Goal: Transaction & Acquisition: Book appointment/travel/reservation

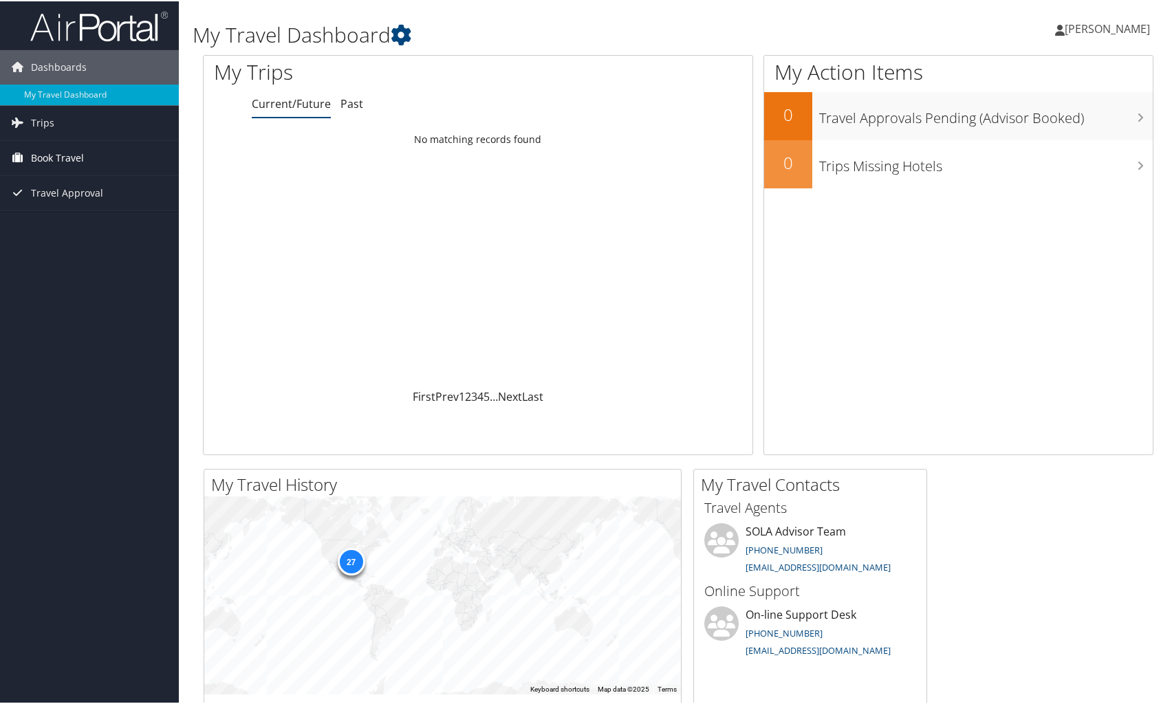
click at [68, 162] on span "Book Travel" at bounding box center [57, 157] width 53 height 34
click at [1067, 26] on span "[PERSON_NAME]" at bounding box center [1106, 27] width 85 height 15
drag, startPoint x: 539, startPoint y: 249, endPoint x: 326, endPoint y: 239, distance: 213.4
click at [539, 249] on div "Loading... No matching records found" at bounding box center [478, 256] width 549 height 261
click at [39, 202] on link "Book/Manage Online Trips" at bounding box center [89, 205] width 179 height 21
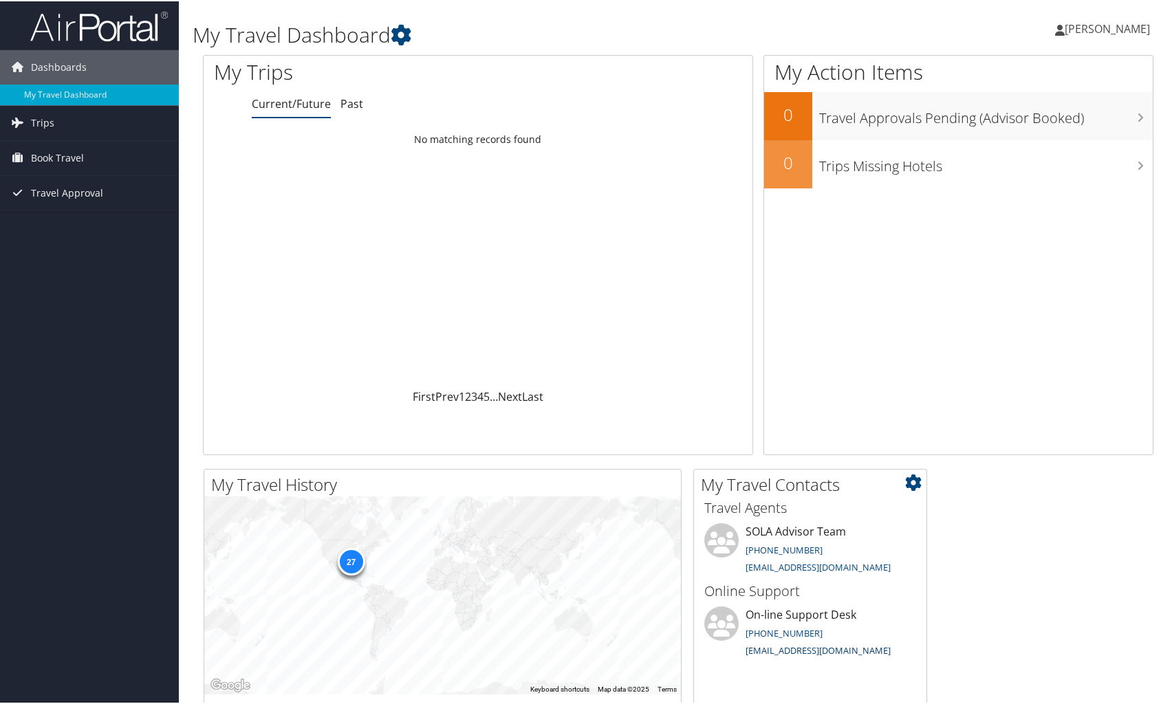
click at [818, 648] on link "[EMAIL_ADDRESS][DOMAIN_NAME]" at bounding box center [817, 649] width 145 height 12
